Goal: Navigation & Orientation: Find specific page/section

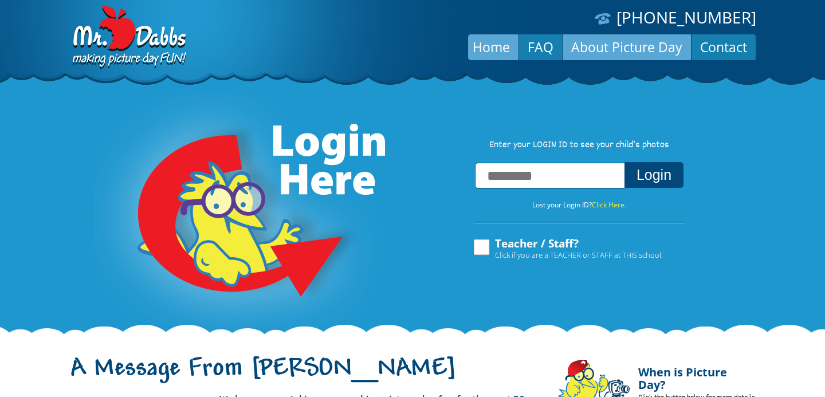
click at [602, 49] on link "About Picture Day" at bounding box center [626, 46] width 128 height 27
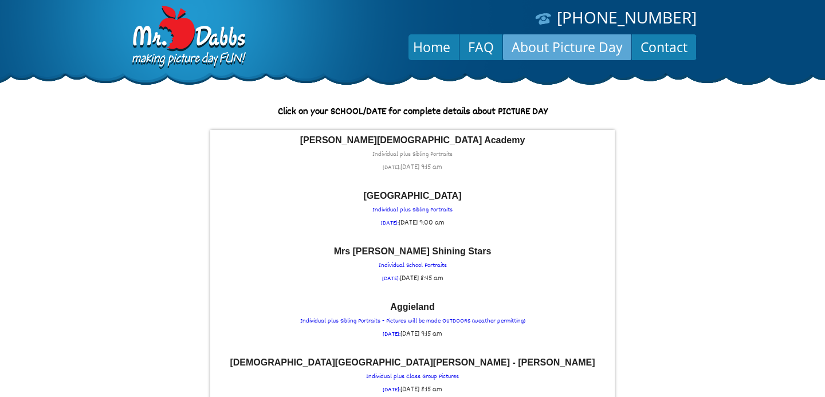
click at [405, 164] on span "Wed September 3rd at 9:15 am" at bounding box center [421, 166] width 42 height 11
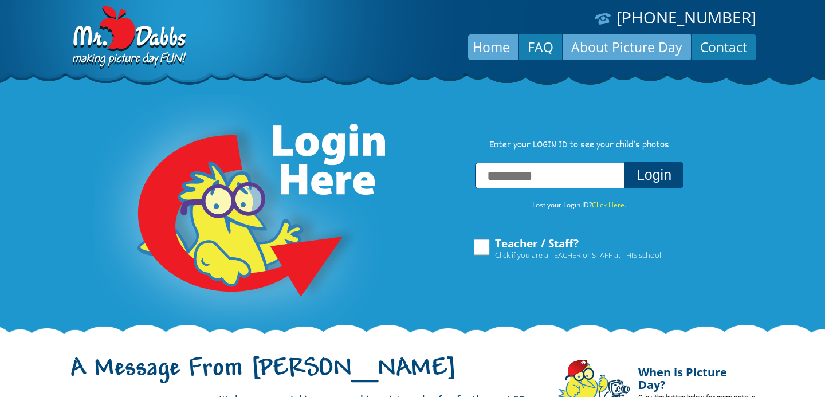
click at [626, 42] on link "About Picture Day" at bounding box center [626, 46] width 128 height 27
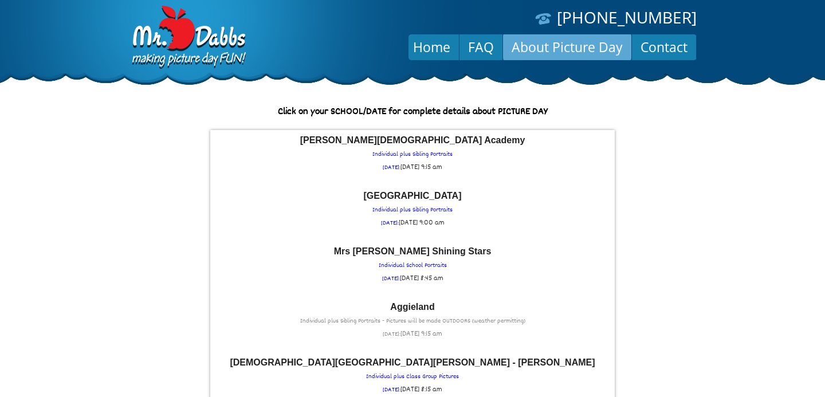
click at [405, 324] on p "Aggieland Individual plus Sibling Portraits - Pictures will be made OUTDOORS (w…" at bounding box center [412, 321] width 393 height 38
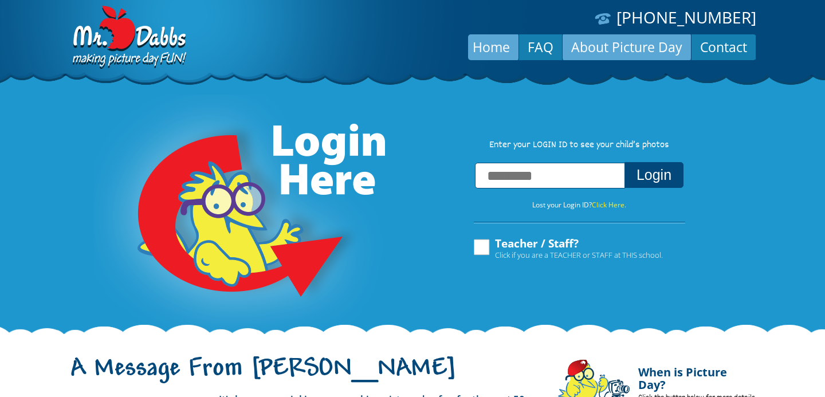
click at [656, 57] on link "About Picture Day" at bounding box center [626, 46] width 128 height 27
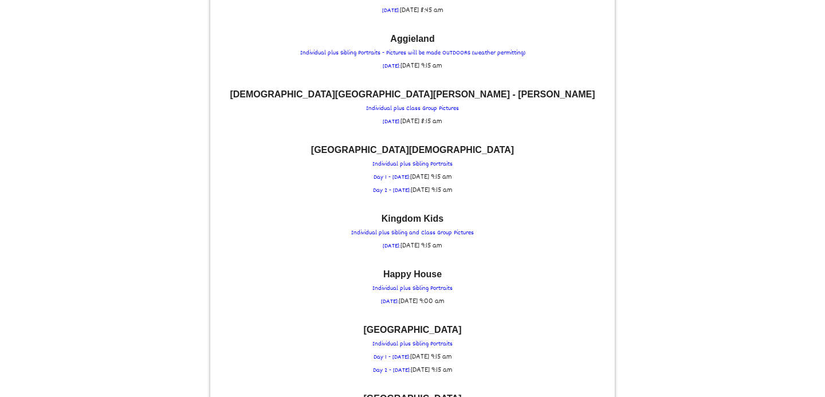
scroll to position [282, 0]
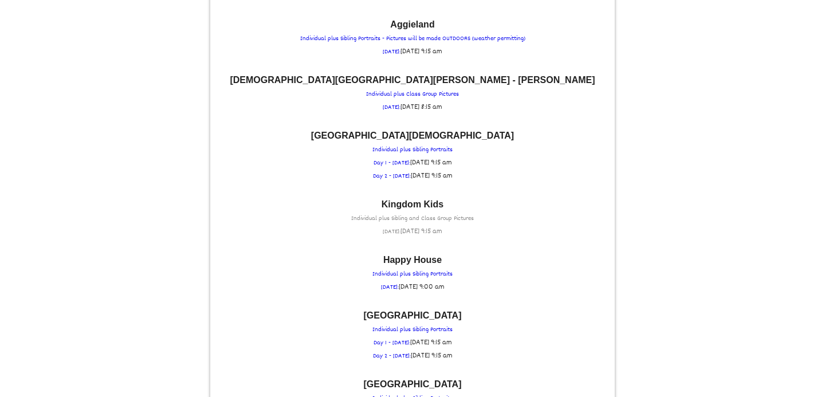
click at [411, 206] on font "Kingdom Kids" at bounding box center [412, 204] width 62 height 10
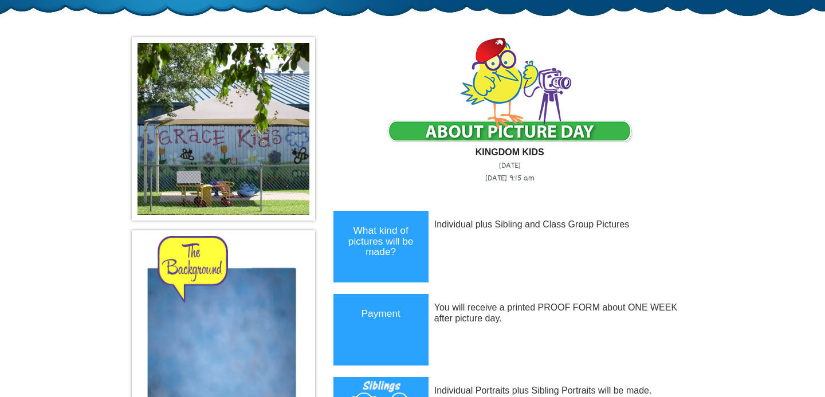
scroll to position [66, 0]
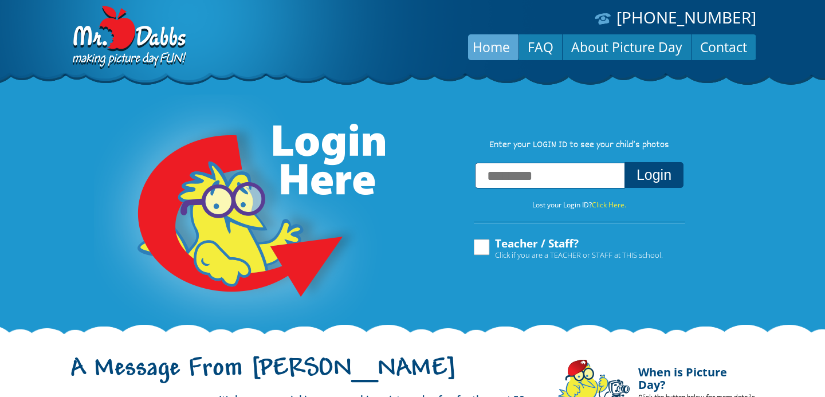
click at [626, 32] on div "(888) 598-4911 Menu Home FAQ About Picture Day Contact" at bounding box center [555, 30] width 401 height 60
click at [629, 46] on link "About Picture Day" at bounding box center [626, 46] width 128 height 27
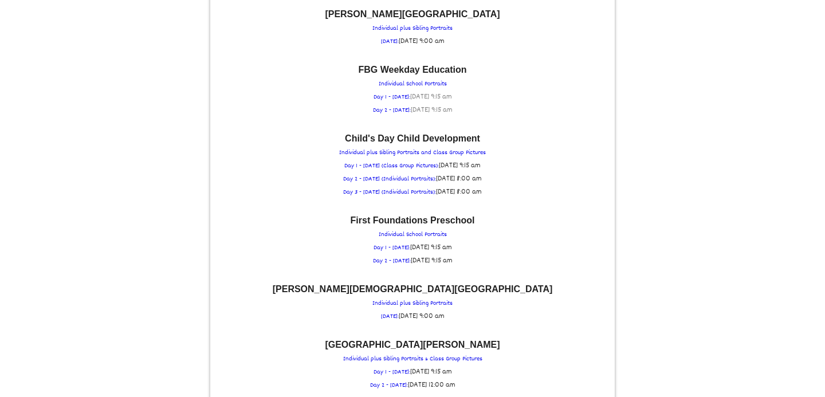
scroll to position [984, 0]
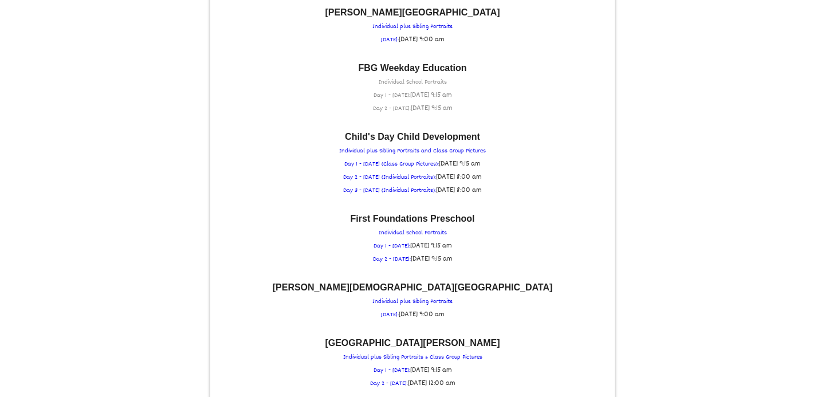
click at [413, 67] on font "FBG Weekday Education" at bounding box center [412, 68] width 108 height 10
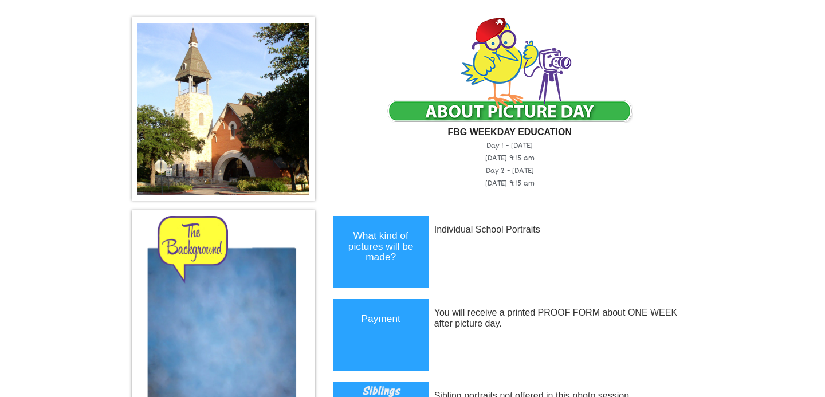
scroll to position [68, 0]
